Goal: Communication & Community: Answer question/provide support

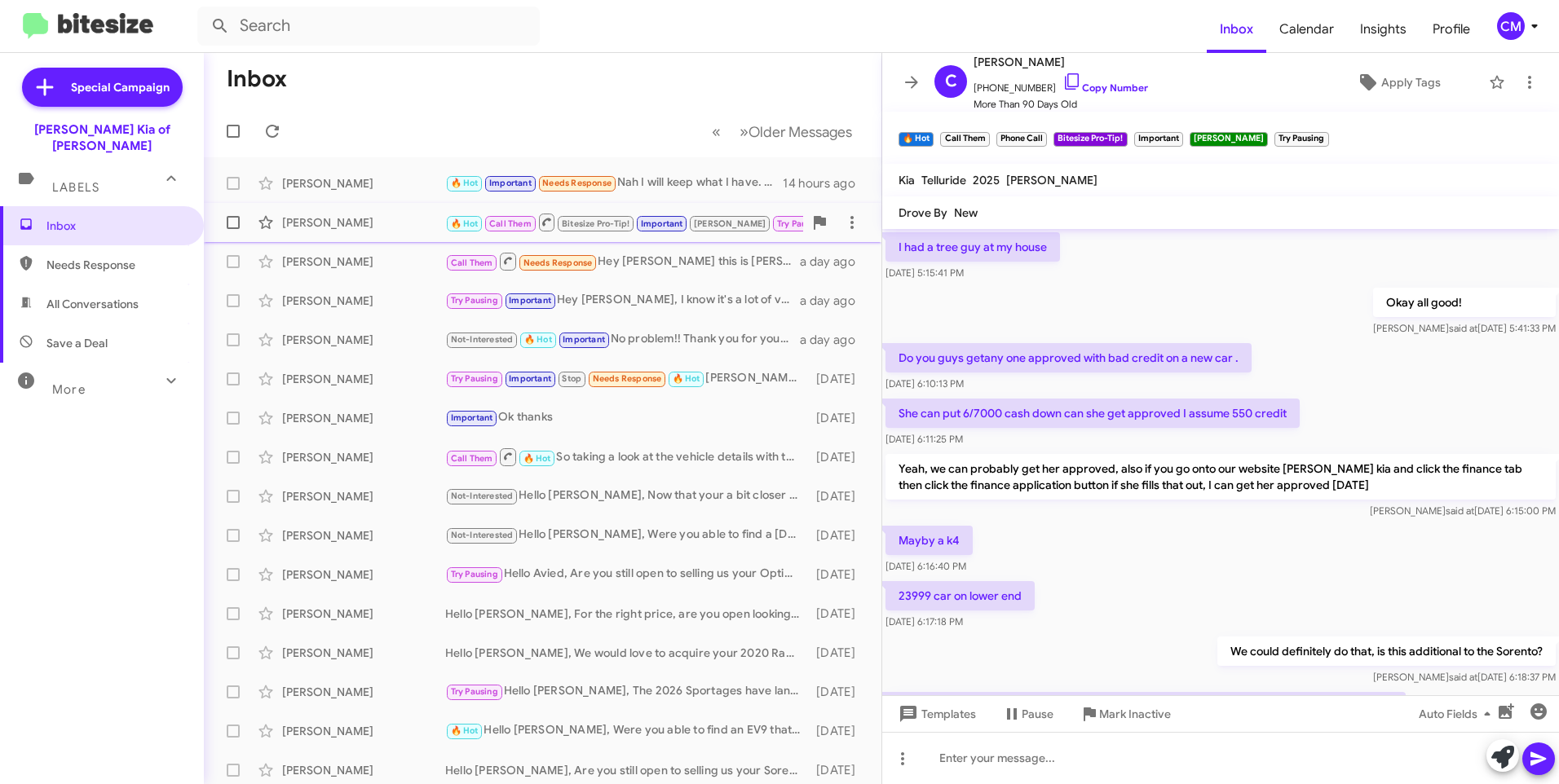
scroll to position [719, 0]
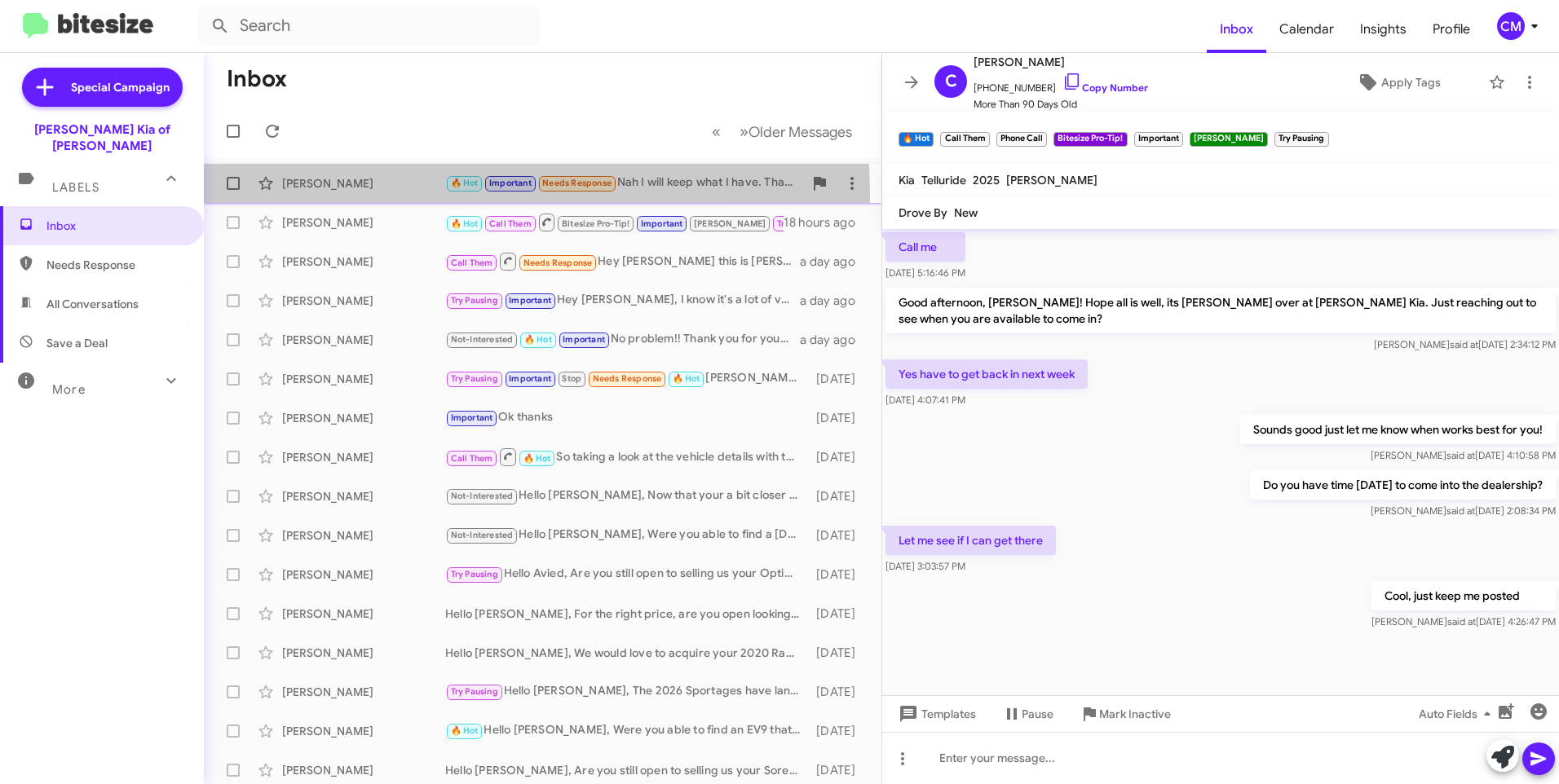
click at [380, 195] on div "[PERSON_NAME] 🔥 Hot Important Needs Response Nah I will keep what I have. Thank…" at bounding box center [543, 183] width 652 height 32
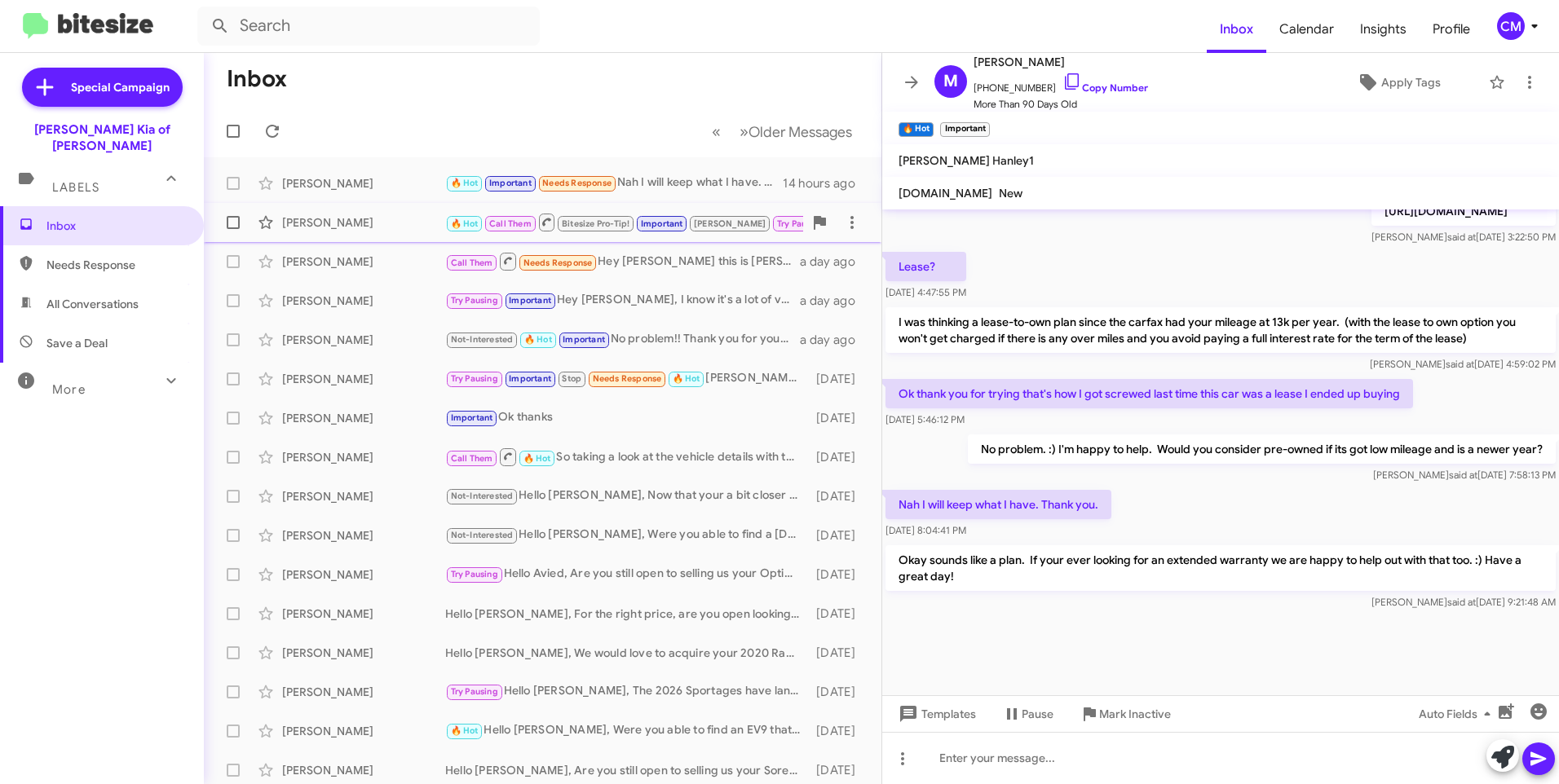
click at [362, 219] on div "[PERSON_NAME]" at bounding box center [363, 222] width 163 height 16
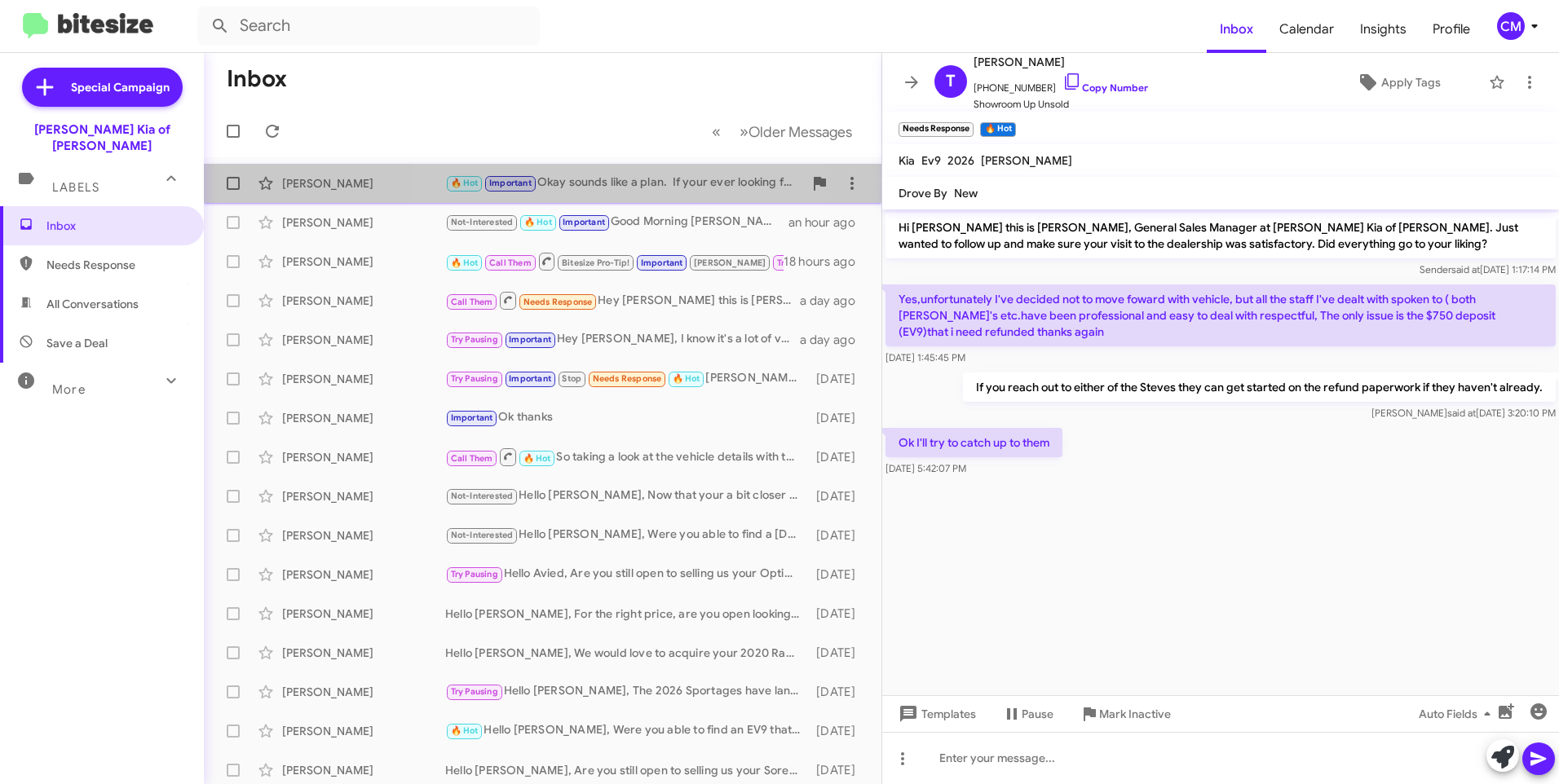
click at [602, 189] on div "🔥 Hot Important Okay sounds like a plan. If your ever looking for an extended w…" at bounding box center [625, 183] width 358 height 19
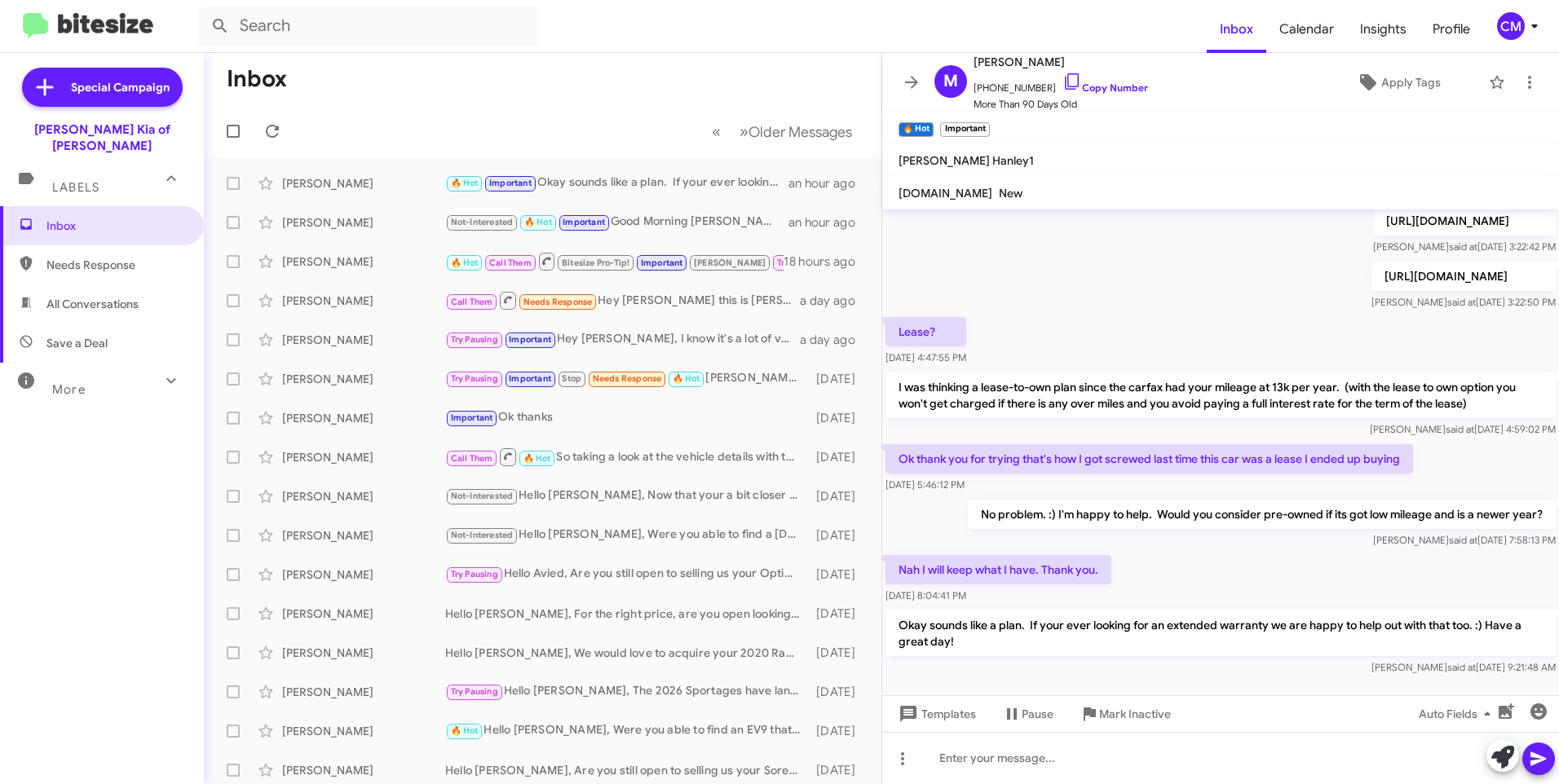
scroll to position [770, 0]
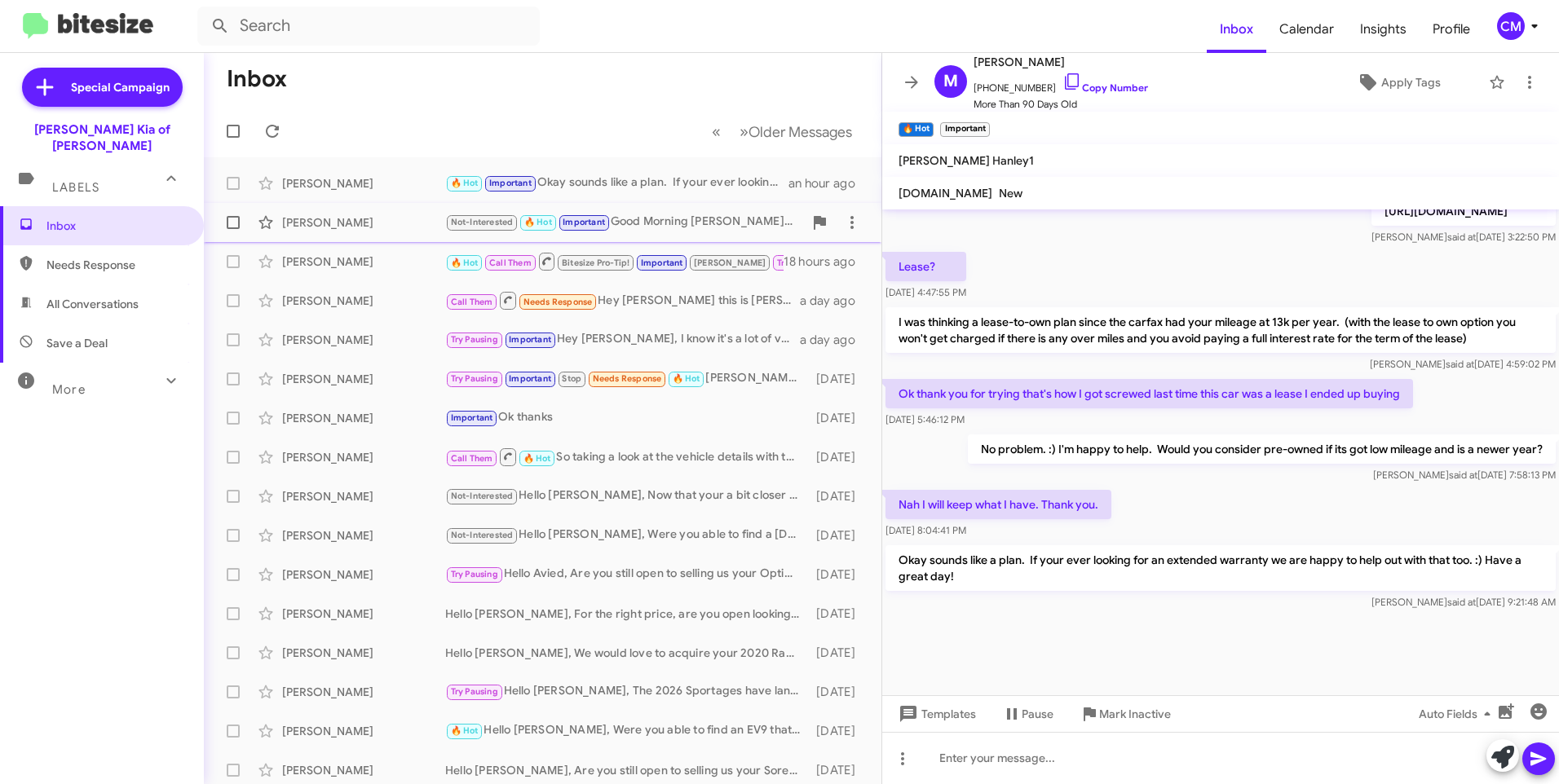
click at [666, 213] on div "Not-Interested 🔥 Hot Important Good Morning Nicole, So taking a look at our sys…" at bounding box center [625, 222] width 358 height 19
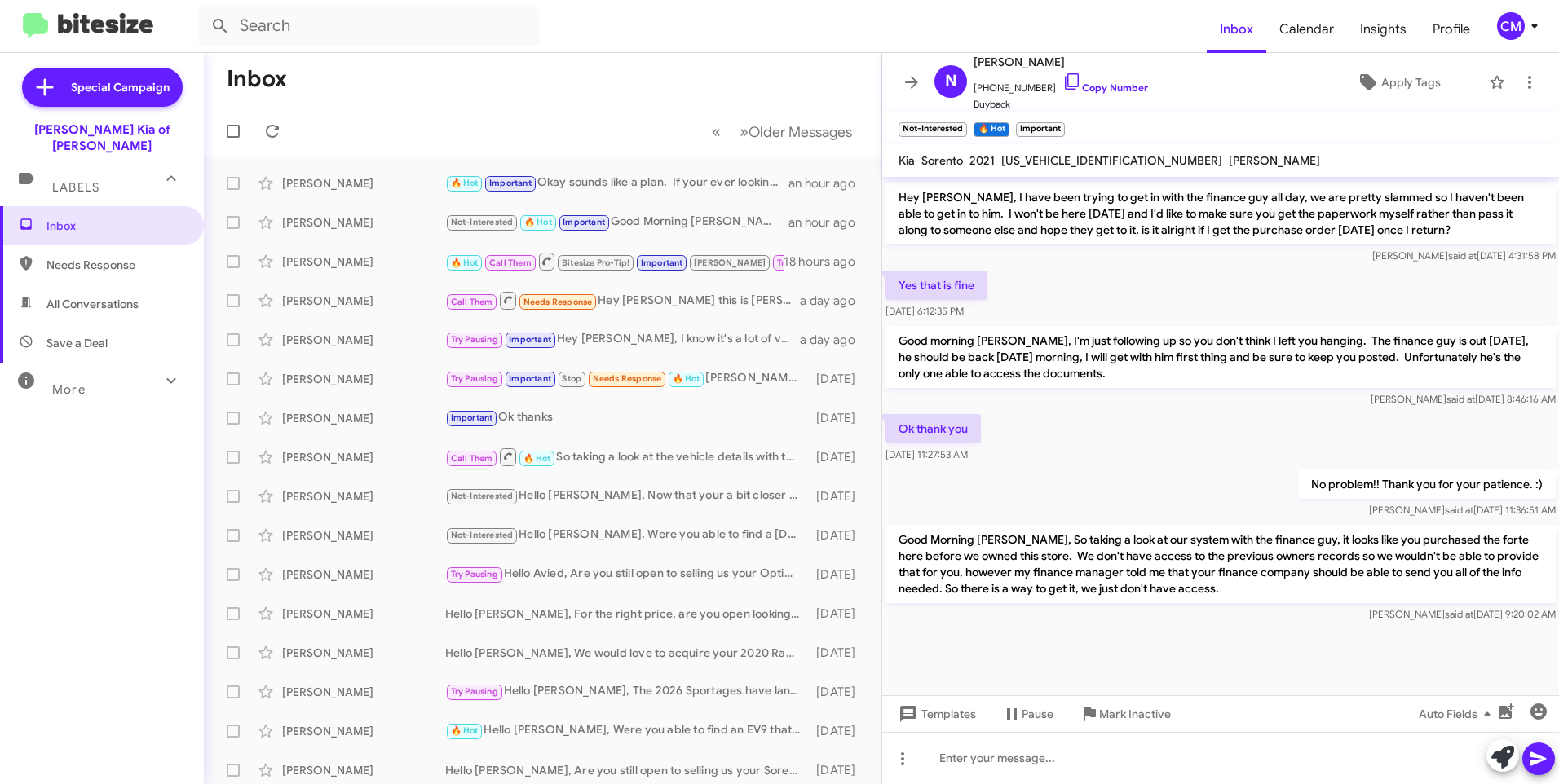
scroll to position [468, 0]
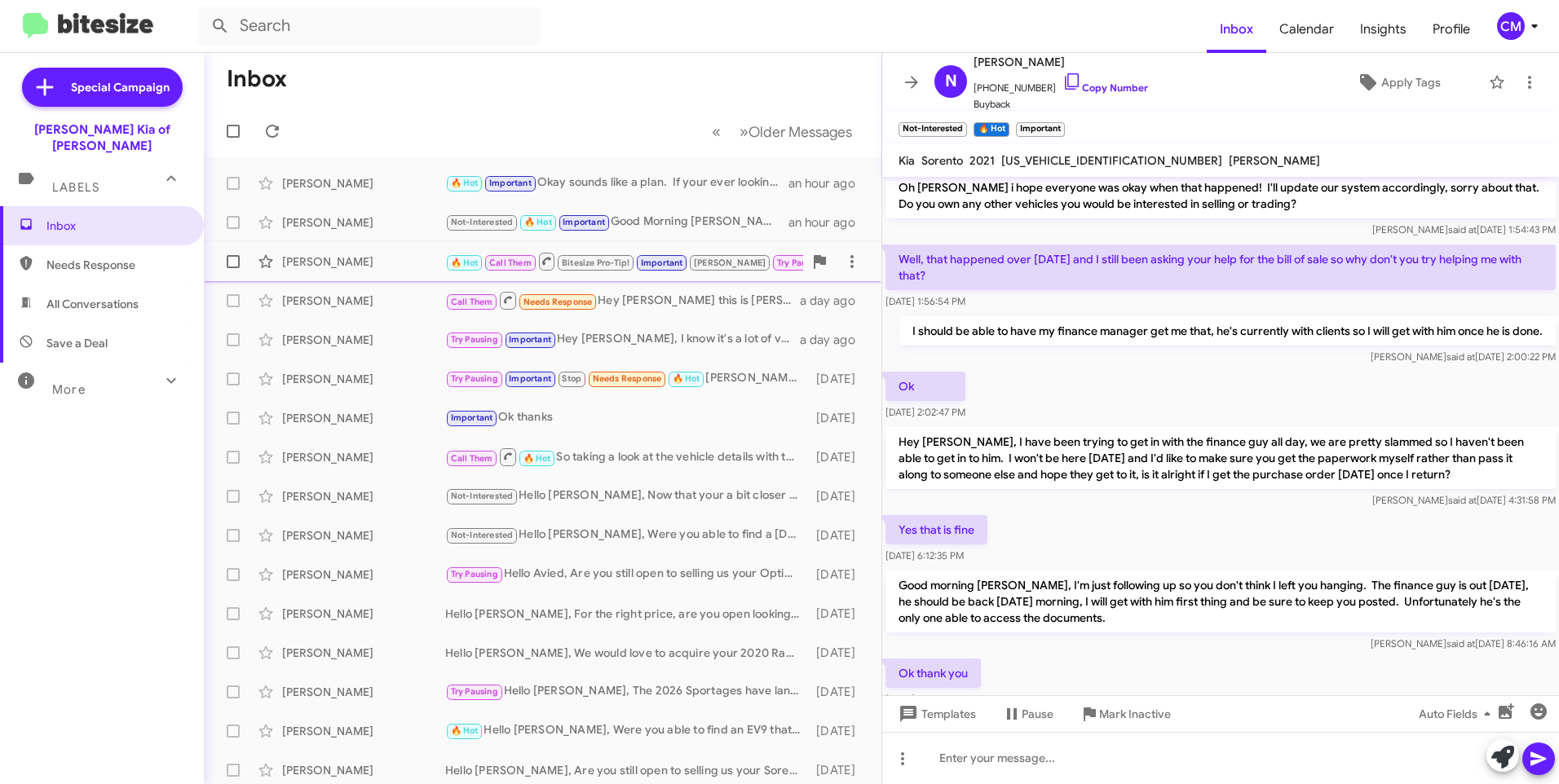
click at [379, 258] on div "[PERSON_NAME]" at bounding box center [363, 261] width 163 height 16
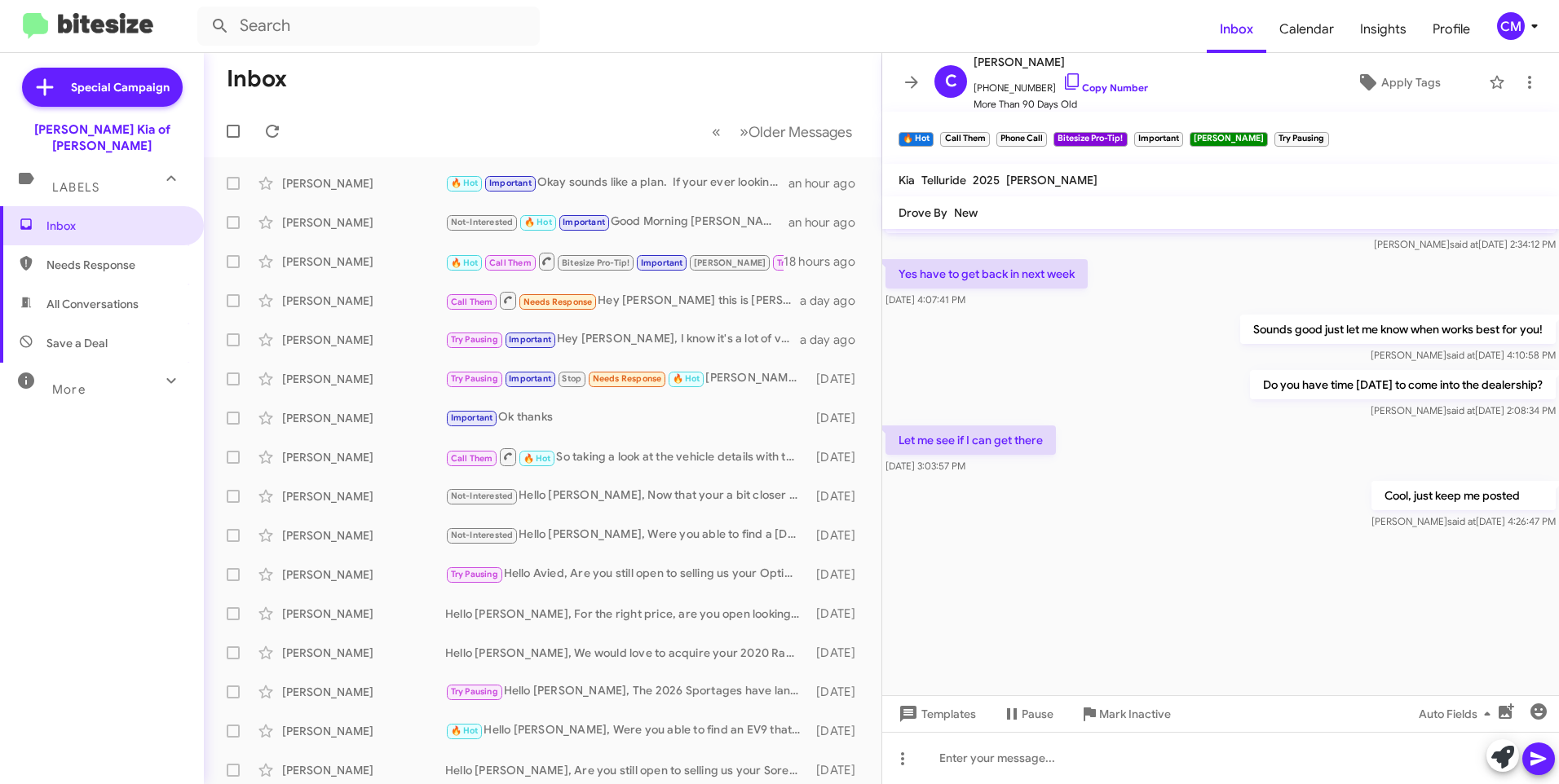
scroll to position [1911, 0]
click at [484, 90] on mat-toolbar-row "Inbox" at bounding box center [542, 78] width 677 height 52
click at [712, 199] on div "Maria Hagerdoorn 🔥 Hot Important Okay sounds like a plan. If your ever looking …" at bounding box center [543, 183] width 652 height 32
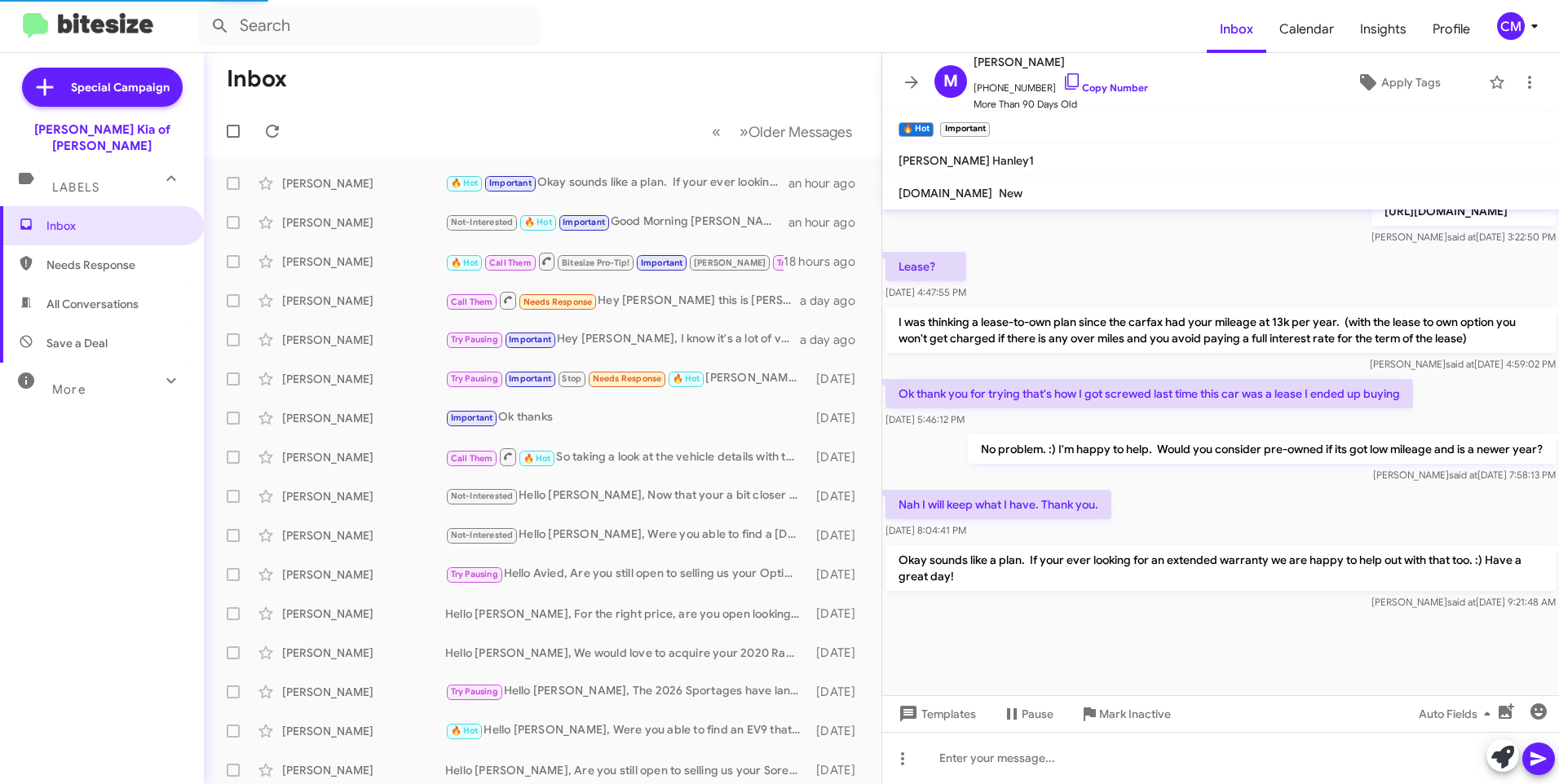
scroll to position [770, 0]
click at [358, 260] on div "[PERSON_NAME]" at bounding box center [363, 261] width 163 height 16
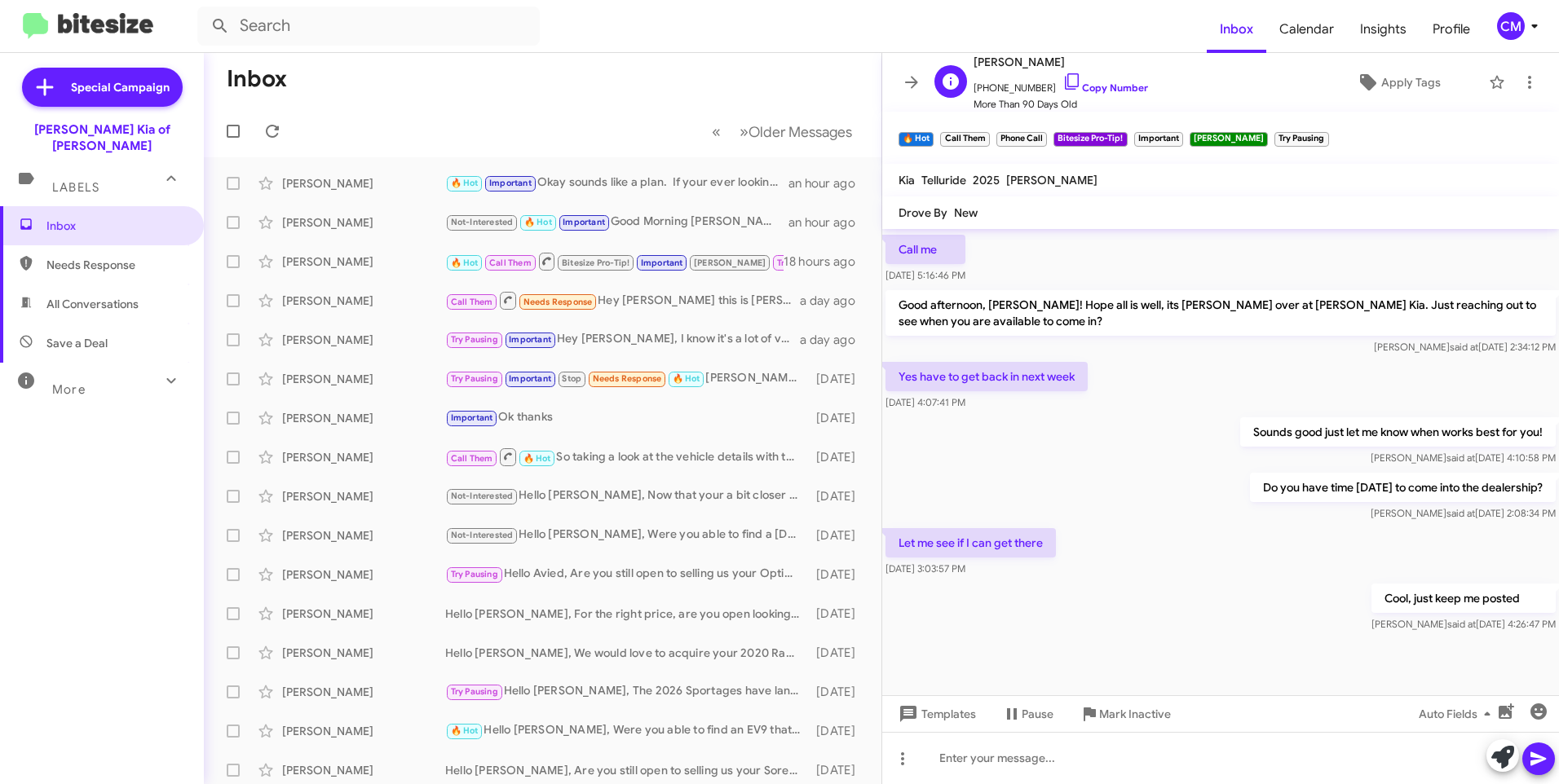
scroll to position [738, 0]
